Goal: Information Seeking & Learning: Learn about a topic

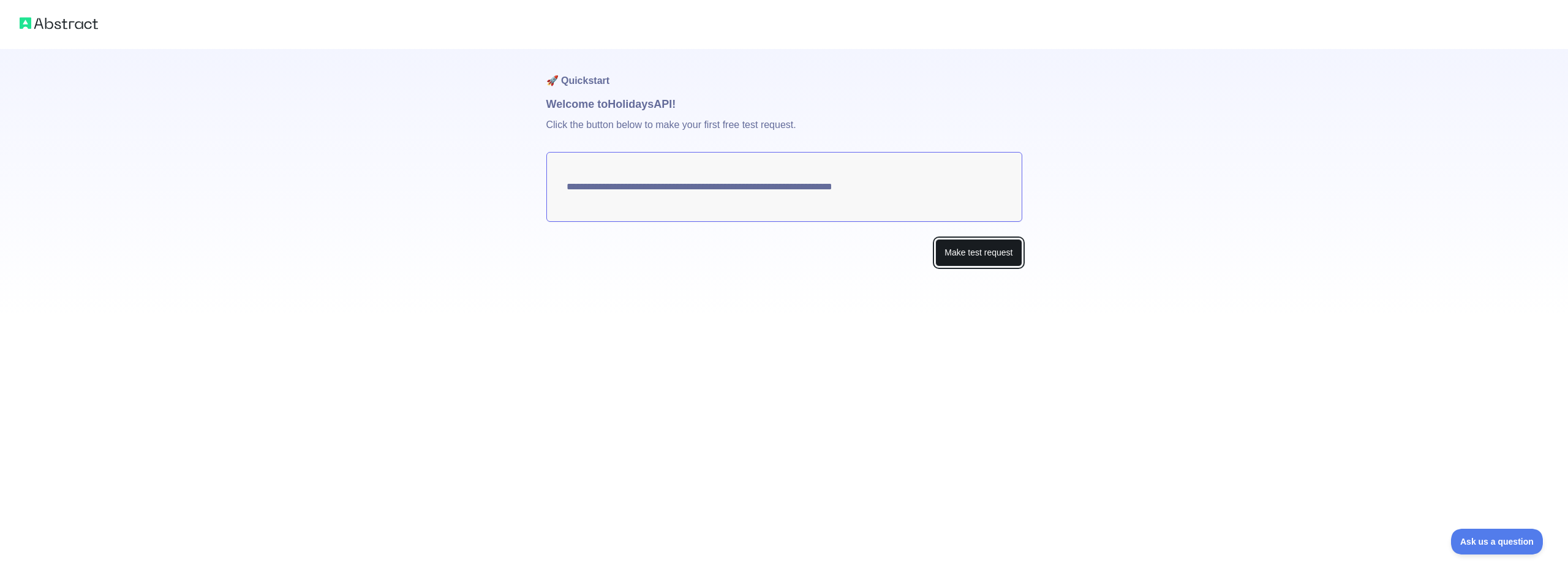
click at [990, 252] on button "Make test request" at bounding box center [979, 253] width 87 height 27
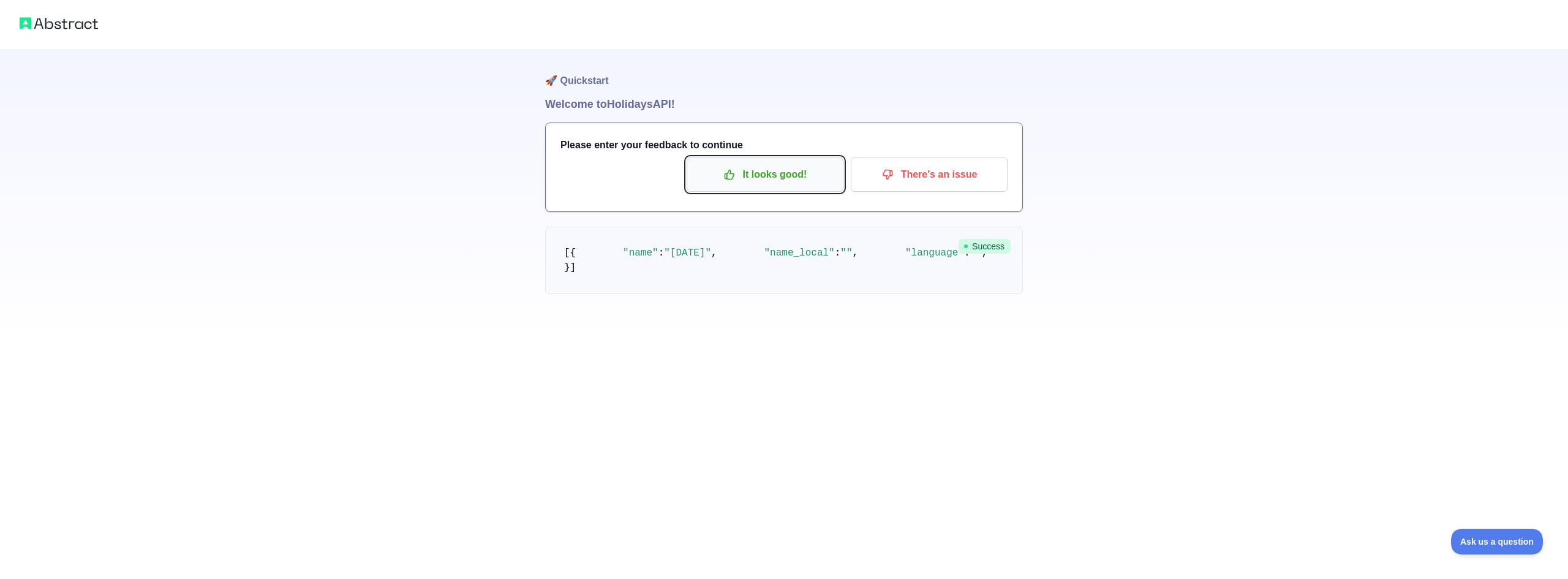
click at [780, 178] on p "It looks good!" at bounding box center [765, 174] width 139 height 21
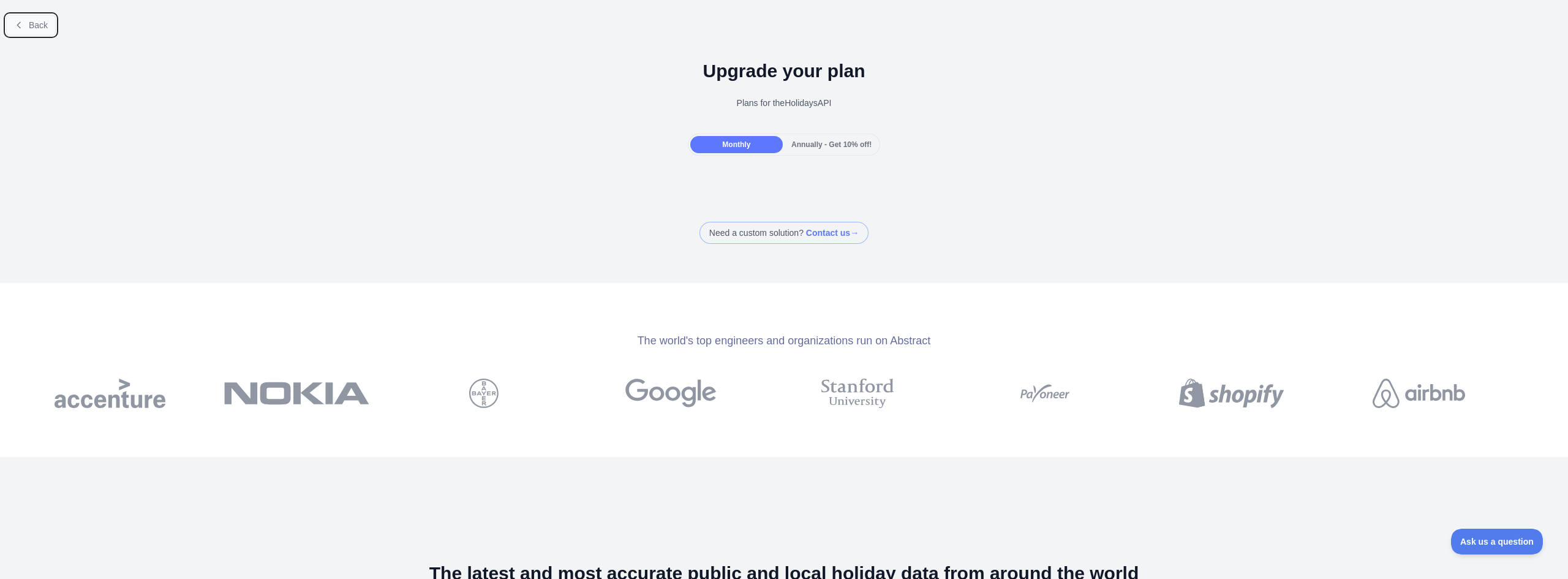
click at [23, 29] on icon at bounding box center [19, 25] width 10 height 10
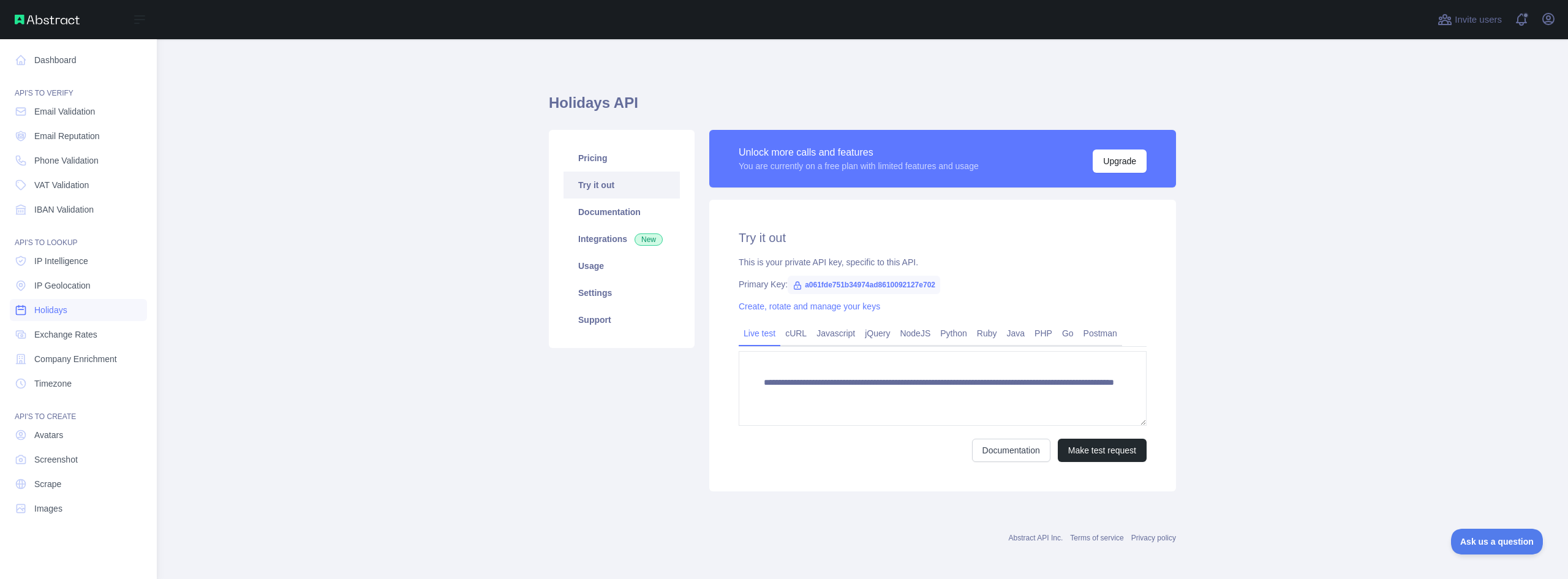
click at [81, 310] on link "Holidays" at bounding box center [78, 310] width 138 height 22
click at [57, 61] on link "Dashboard" at bounding box center [78, 60] width 138 height 22
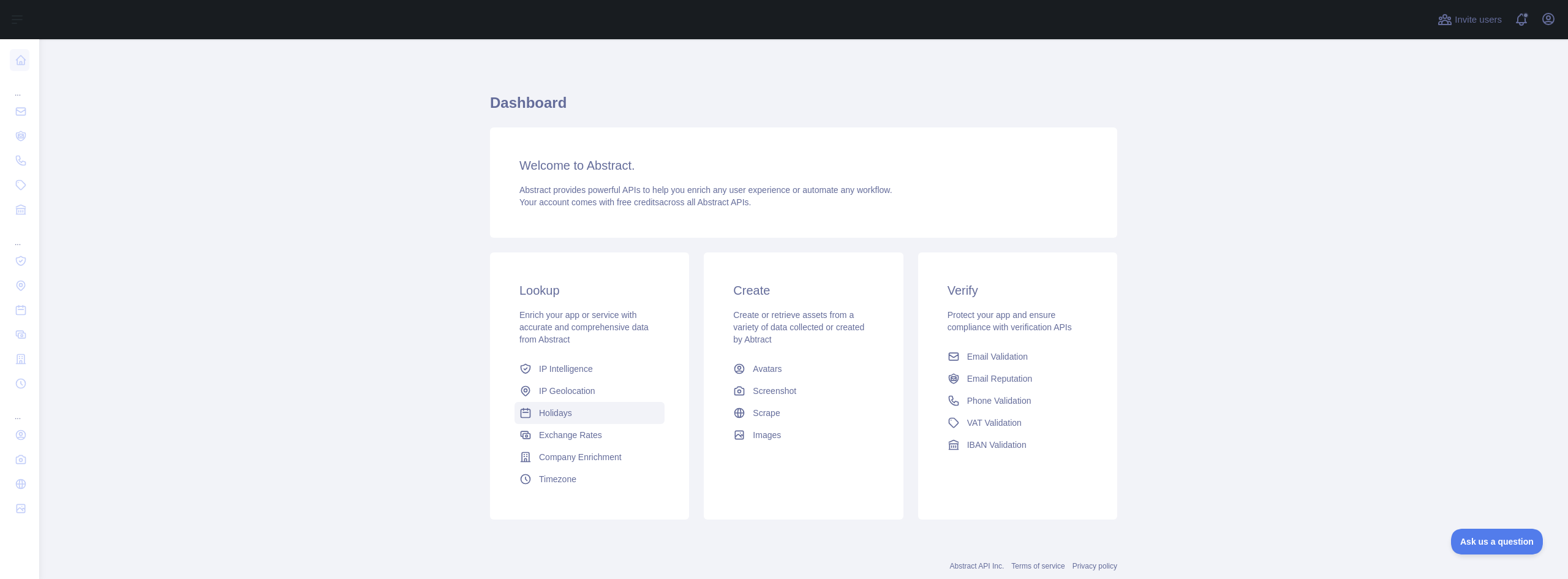
click at [547, 408] on span "Holidays" at bounding box center [556, 413] width 33 height 13
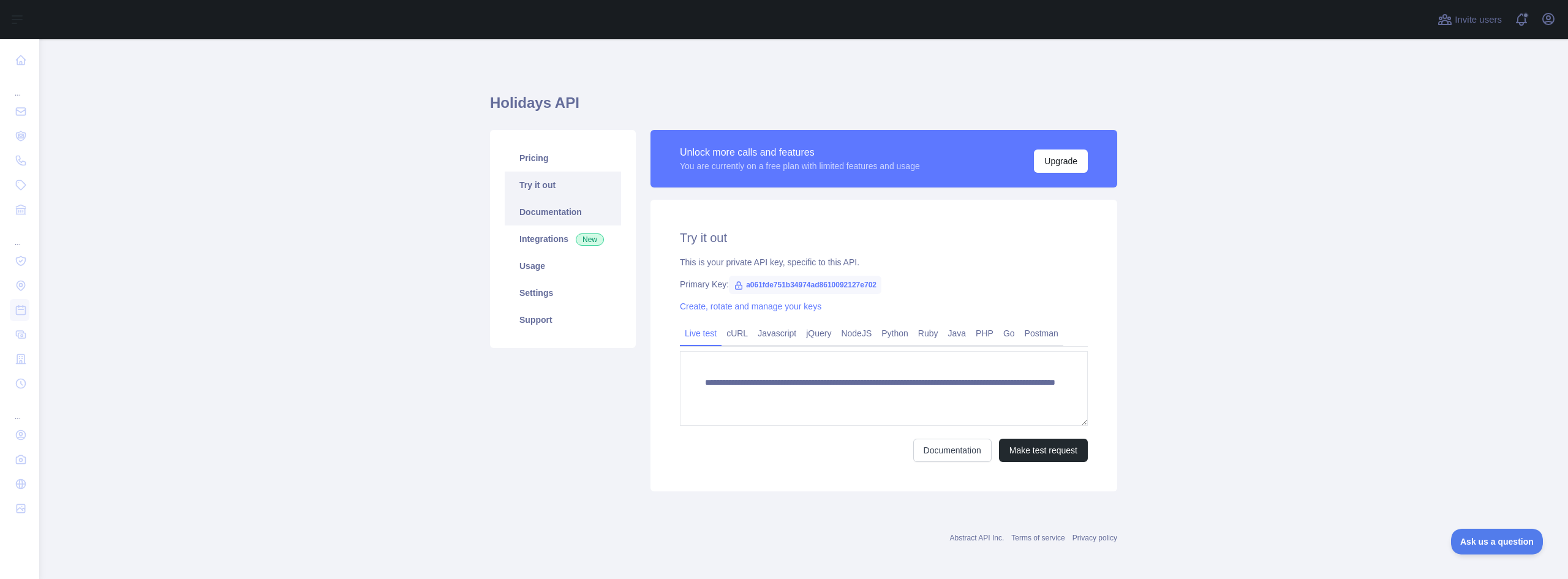
click at [530, 210] on link "Documentation" at bounding box center [562, 212] width 116 height 27
